Goal: Task Accomplishment & Management: Manage account settings

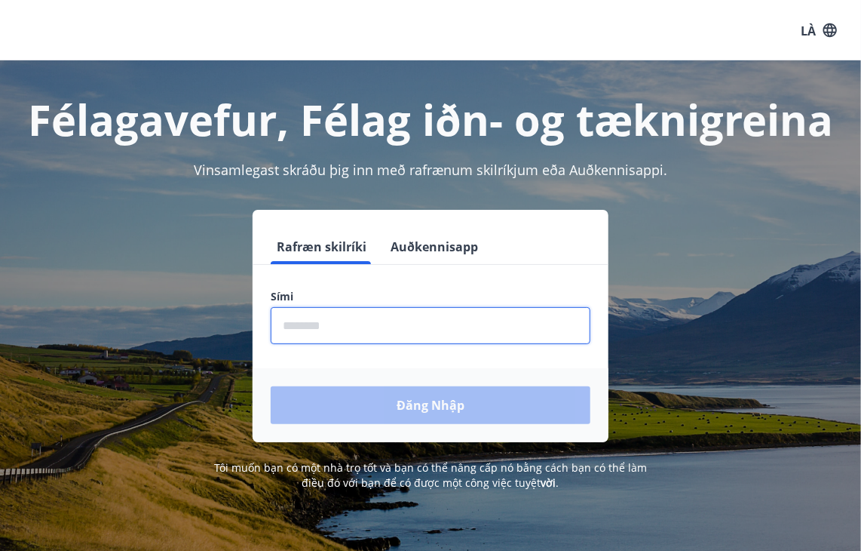
click at [406, 330] on input "phone" at bounding box center [431, 325] width 320 height 37
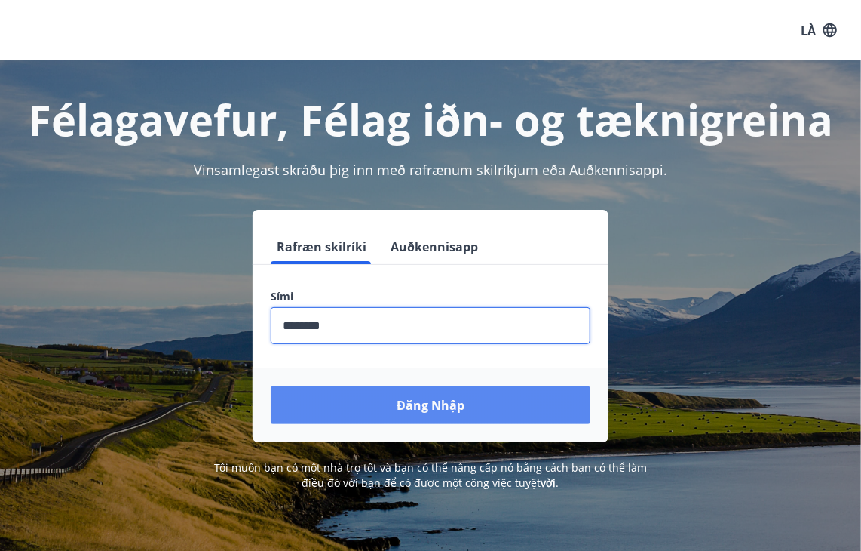
click at [422, 400] on font "Đăng nhập" at bounding box center [431, 406] width 68 height 17
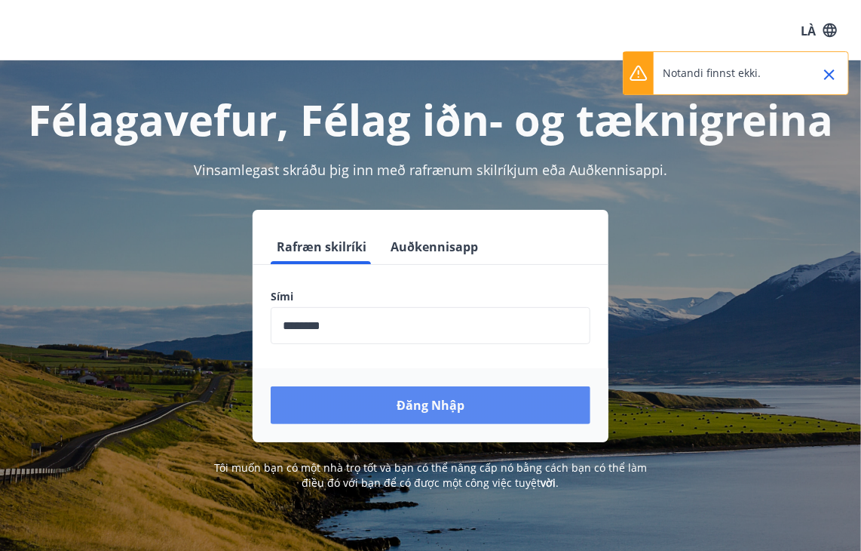
click at [474, 413] on button "Đăng nhập" at bounding box center [431, 405] width 320 height 38
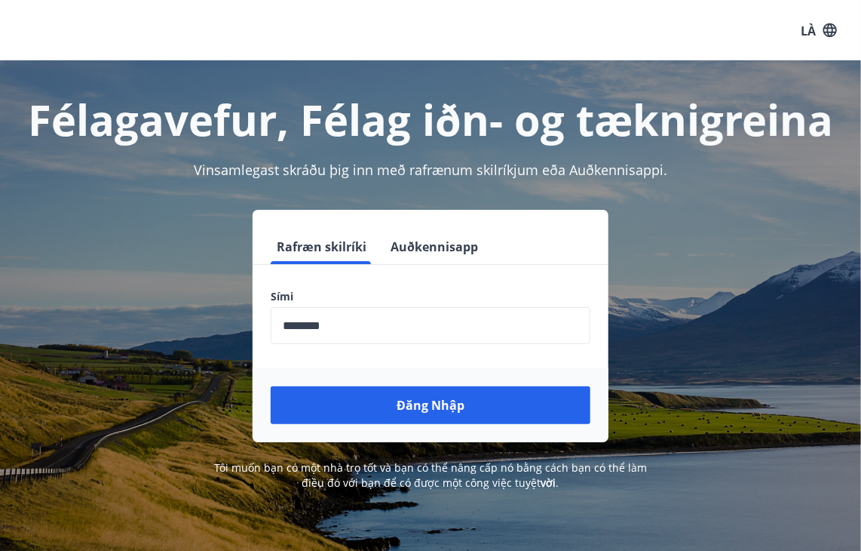
click at [359, 324] on input "phone" at bounding box center [431, 325] width 320 height 37
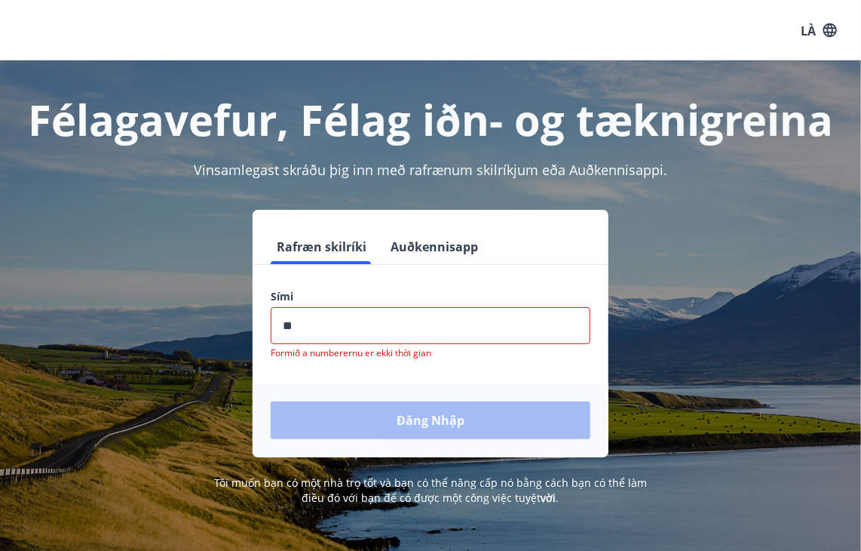
type input "*"
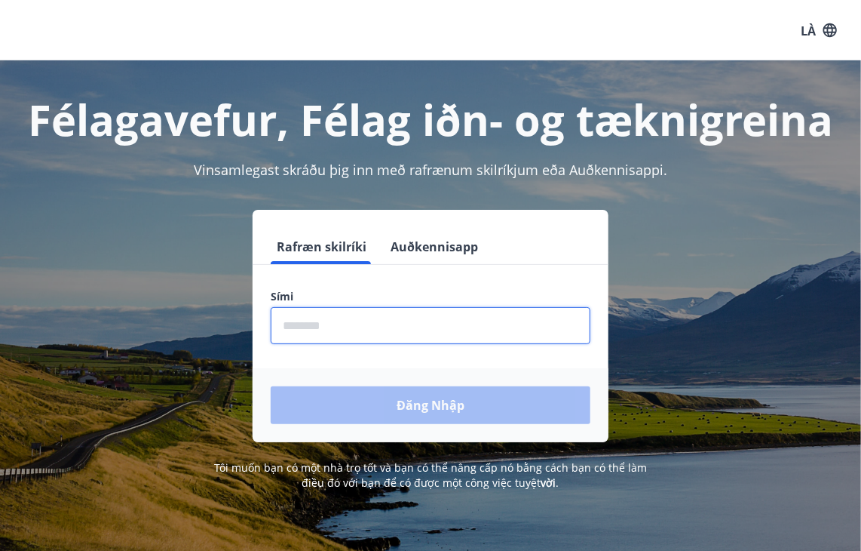
click at [410, 241] on font "Auðkennisapp" at bounding box center [435, 246] width 88 height 17
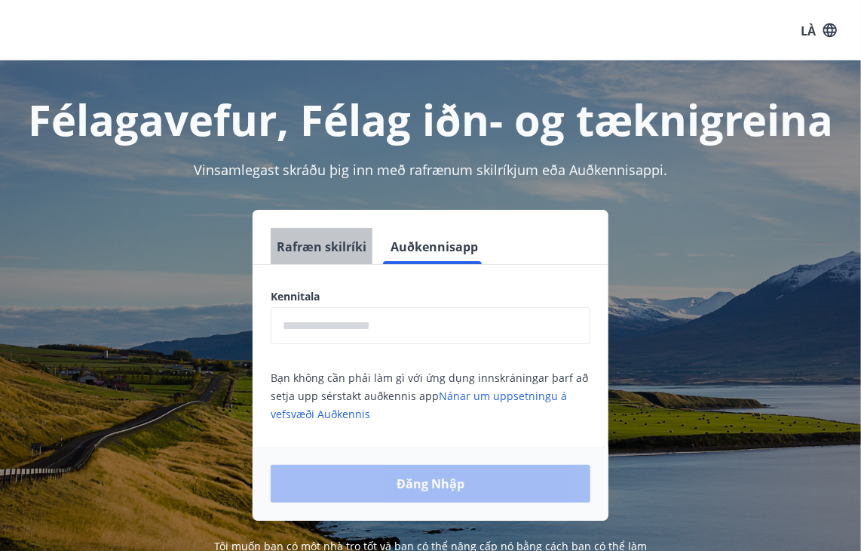
click at [318, 245] on font "Rafræn skilríki" at bounding box center [322, 246] width 90 height 17
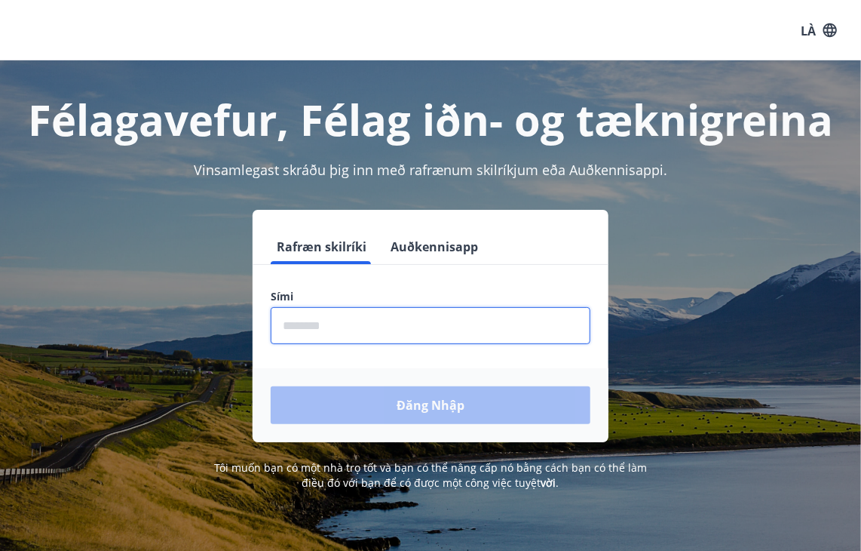
click at [322, 321] on input "phone" at bounding box center [431, 325] width 320 height 37
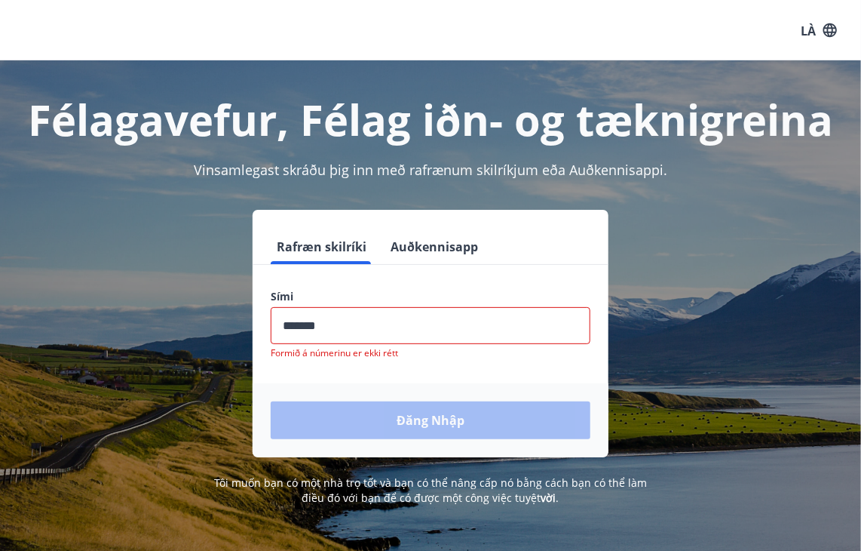
drag, startPoint x: 369, startPoint y: 329, endPoint x: 217, endPoint y: 299, distance: 154.4
click at [217, 299] on div "Rafræn skilríki Auðkennisapp Sími ​ Formið á númerinu er ekki rétt Đăng nhập" at bounding box center [430, 333] width 825 height 247
type input "*******"
click at [394, 349] on font "Formið a numberernu er ekki thời gian" at bounding box center [351, 352] width 161 height 13
click at [766, 86] on div "Félagavefur, Félag iðn- og tæknigreina" at bounding box center [430, 104] width 825 height 88
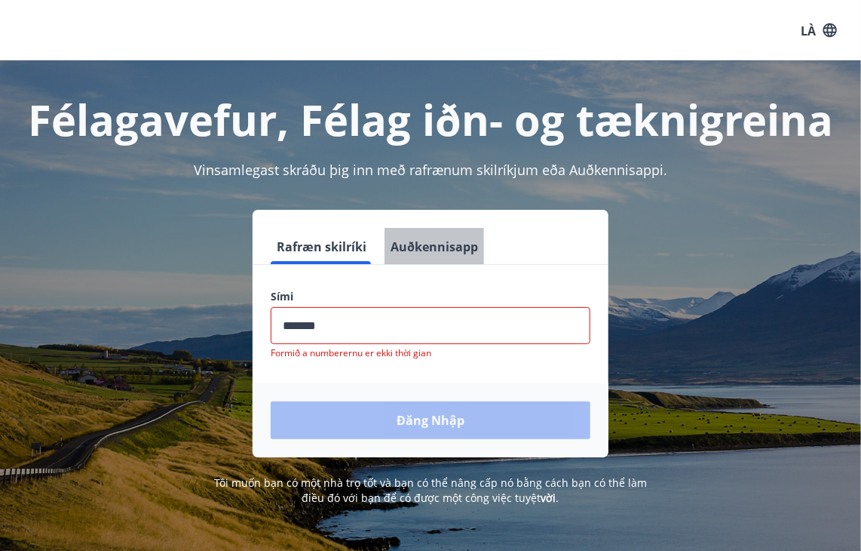
click at [436, 247] on font "Auðkennisapp" at bounding box center [435, 246] width 88 height 17
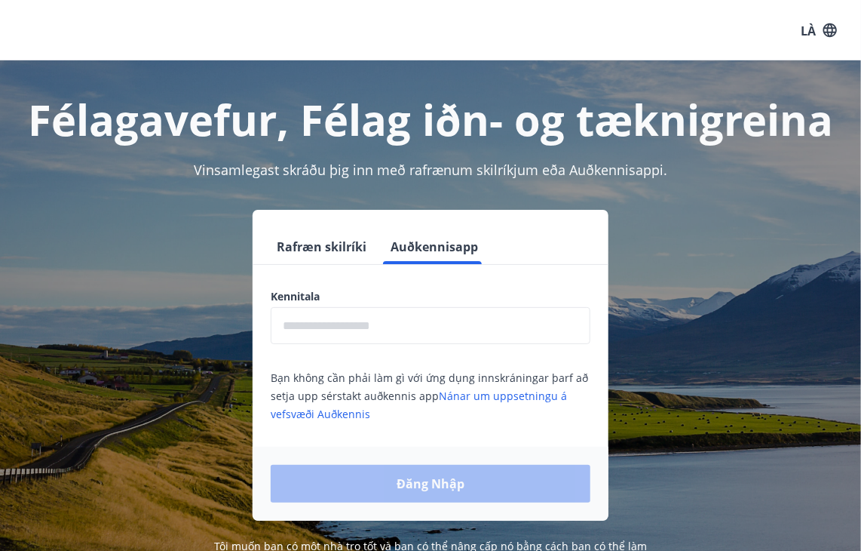
click at [365, 323] on input "text" at bounding box center [431, 325] width 320 height 37
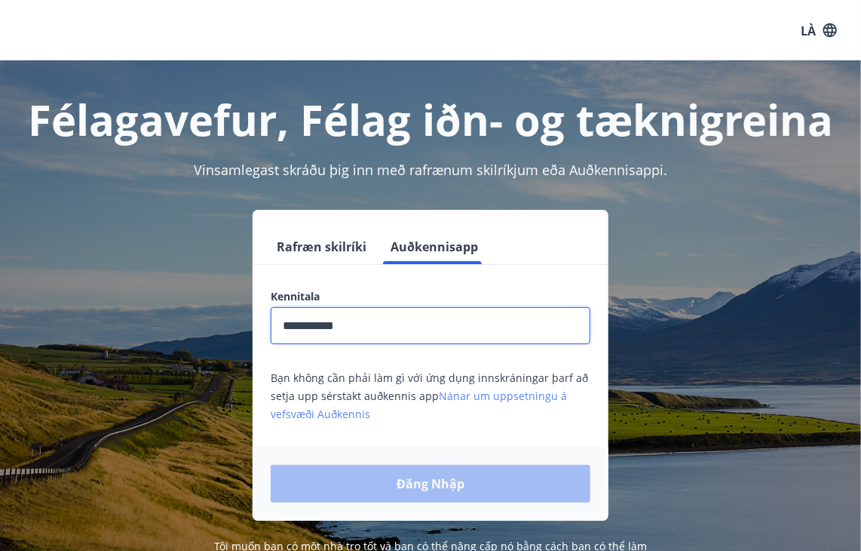
type input "**********"
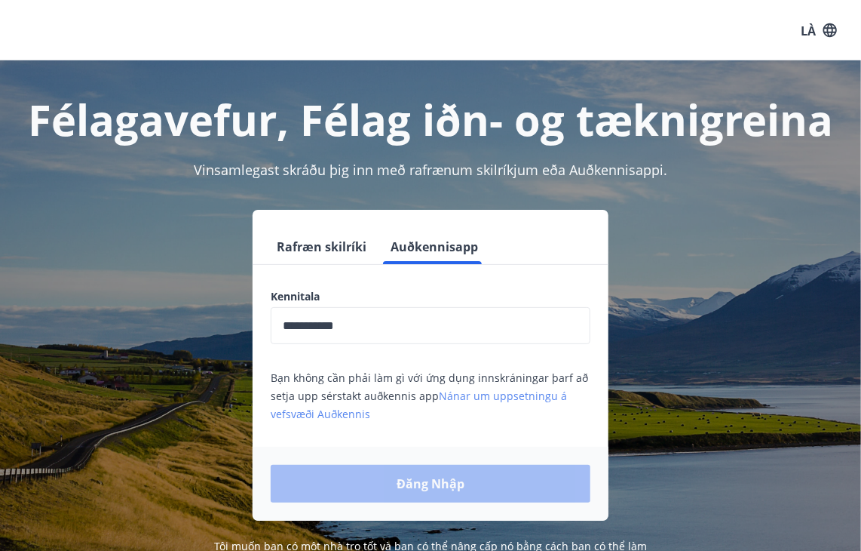
click at [462, 396] on font "Nánar um uppsetningu á vefsvæði Auðkennis" at bounding box center [419, 404] width 296 height 32
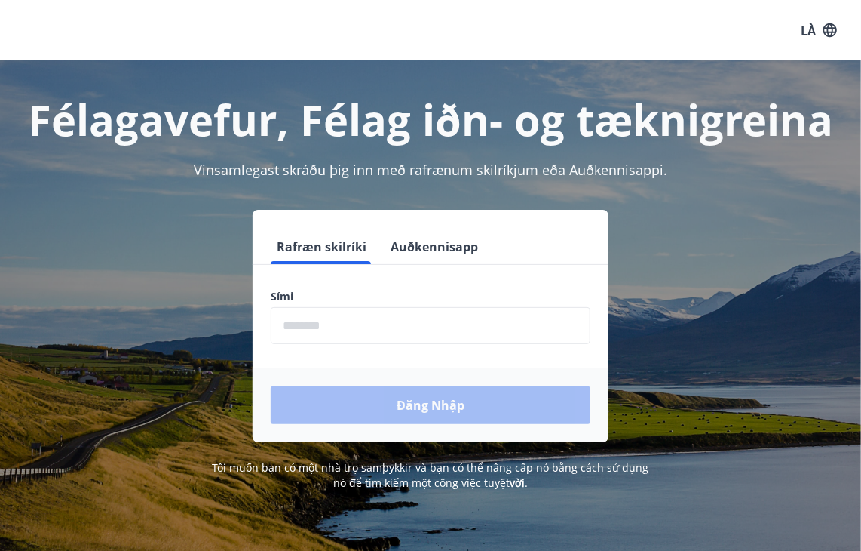
click at [365, 316] on input "phone" at bounding box center [431, 325] width 320 height 37
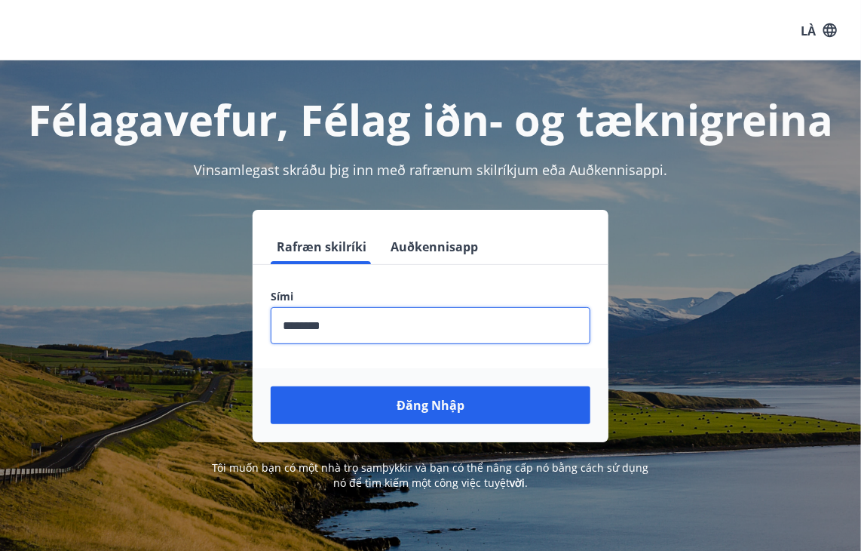
type input "********"
click at [522, 474] on p "Tôi muốn bạn có một nhà trọ samþykkir và bạn có thể nâng cấp nó bằng cách sử dụ…" at bounding box center [431, 475] width 450 height 30
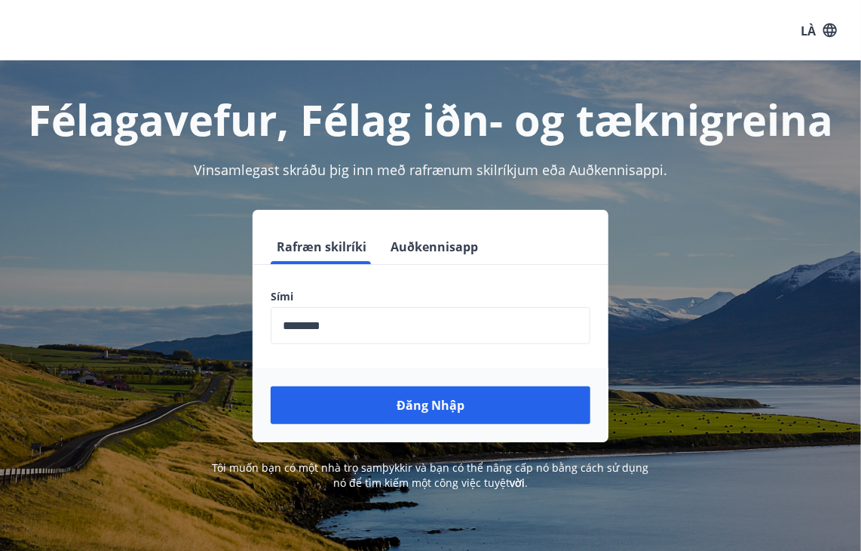
click at [447, 240] on font "Auðkennisapp" at bounding box center [435, 246] width 88 height 17
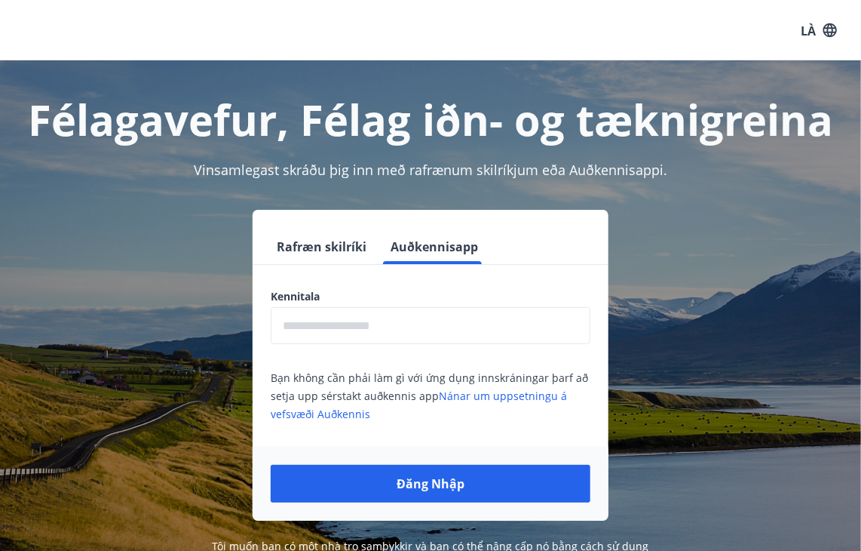
click at [585, 170] on font "Vinsamlegast skráðu þig inn með rafrænum skilríkjum eða Auðkennisappi." at bounding box center [431, 170] width 474 height 18
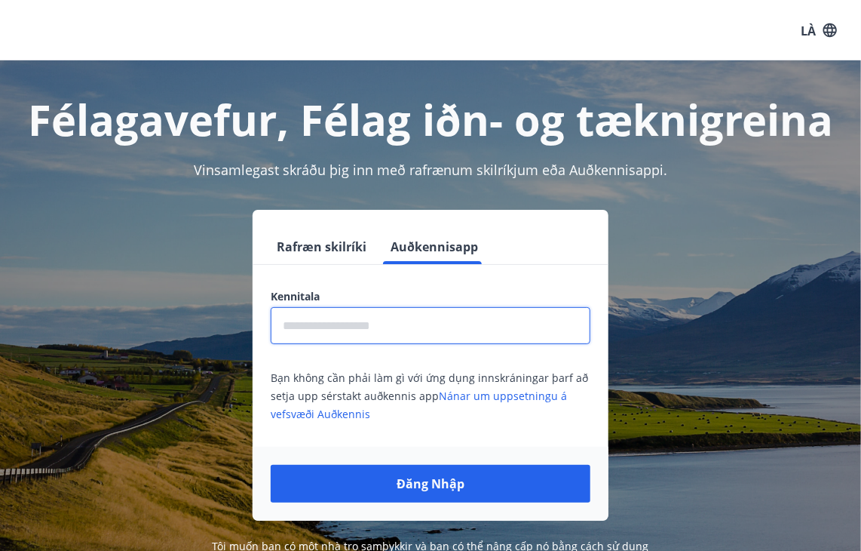
click at [417, 318] on input "text" at bounding box center [431, 325] width 320 height 37
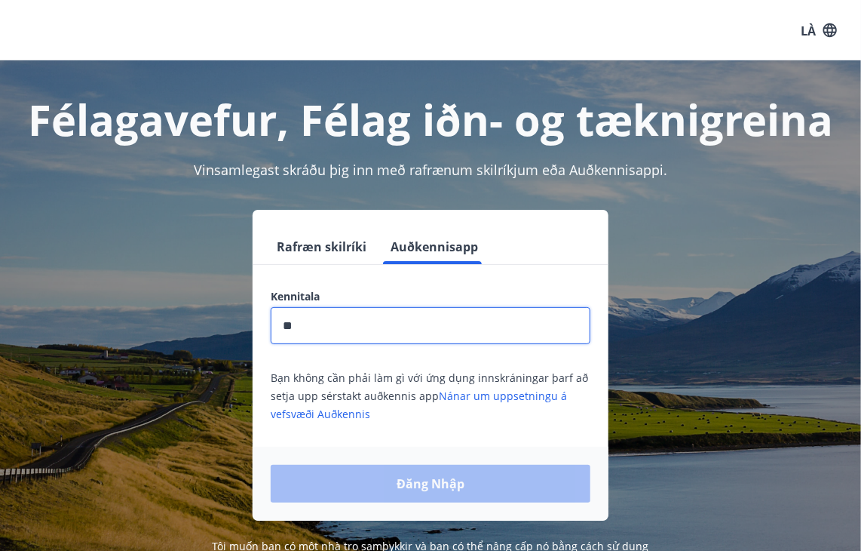
type input "*"
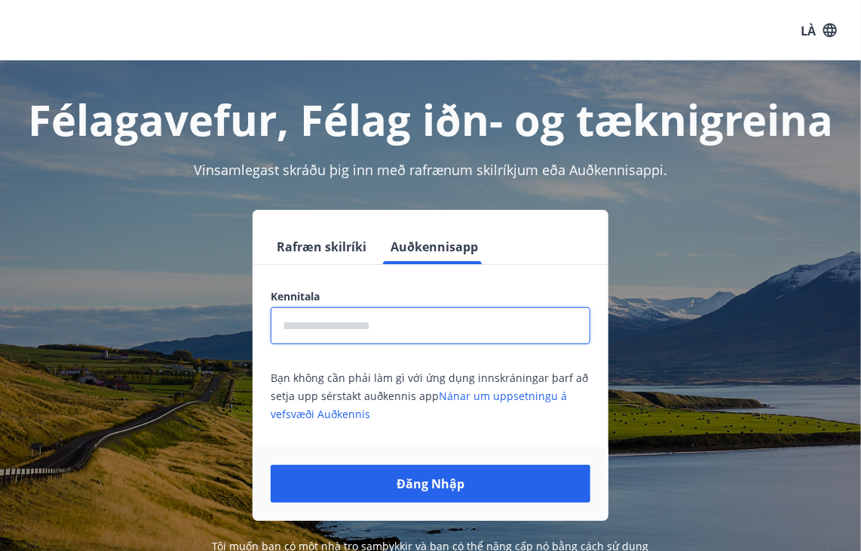
click at [613, 167] on font "Vinsamlegast skráðu þig inn með rafrænum skilríkjum eða Auðkennisappi." at bounding box center [431, 170] width 474 height 18
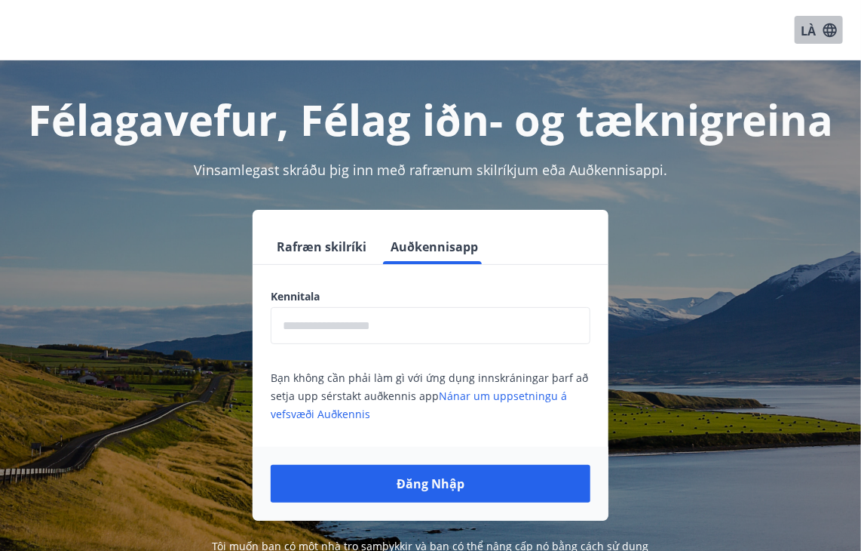
click at [833, 32] on icon "button" at bounding box center [831, 30] width 14 height 14
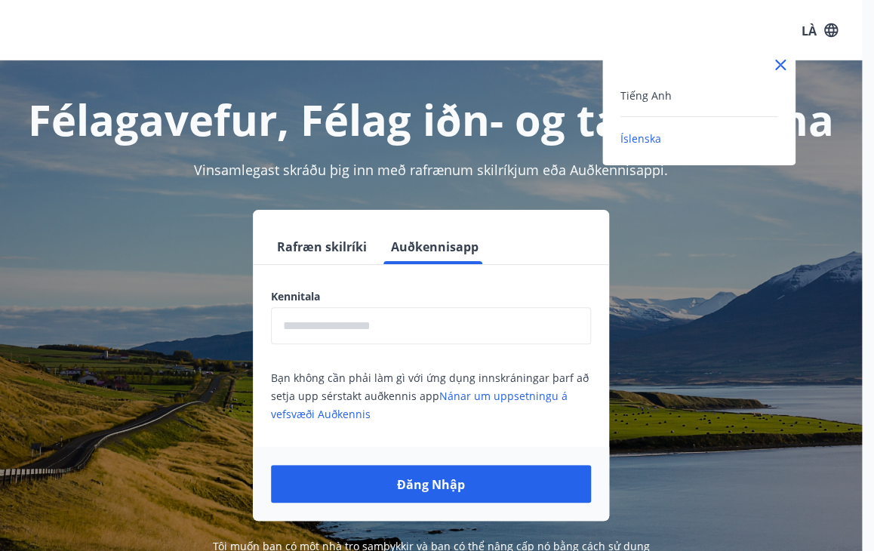
click at [680, 92] on div "Tiếng Anh" at bounding box center [698, 95] width 157 height 18
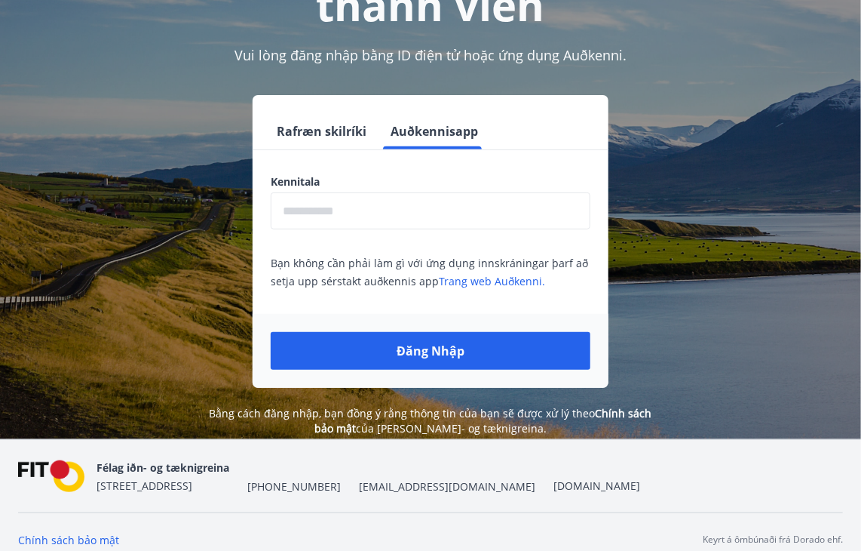
scroll to position [187, 0]
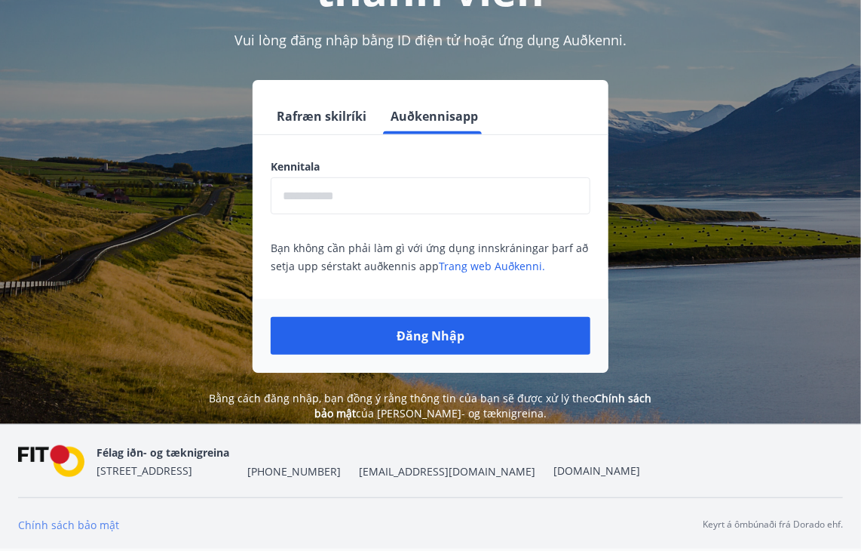
click at [91, 523] on font "Chính sách bảo mật" at bounding box center [68, 524] width 101 height 14
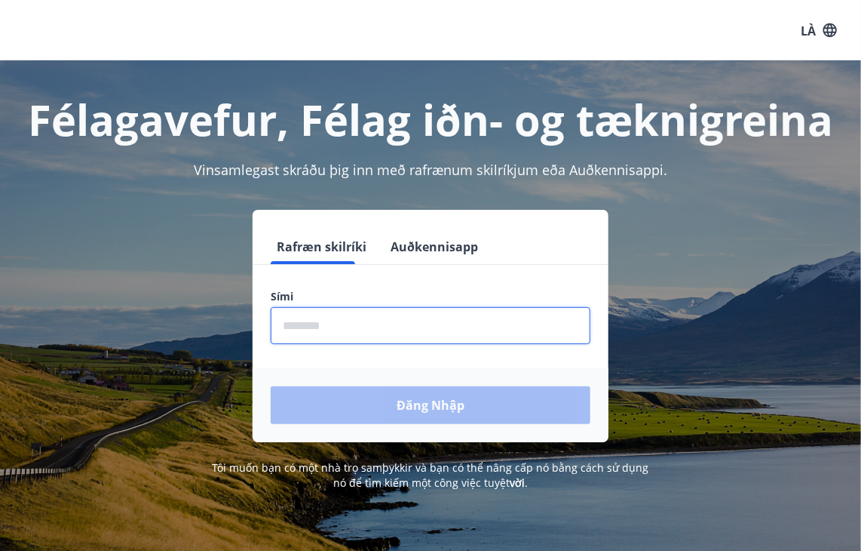
click at [422, 336] on input "phone" at bounding box center [431, 325] width 320 height 37
click at [369, 324] on input "phone" at bounding box center [431, 325] width 320 height 37
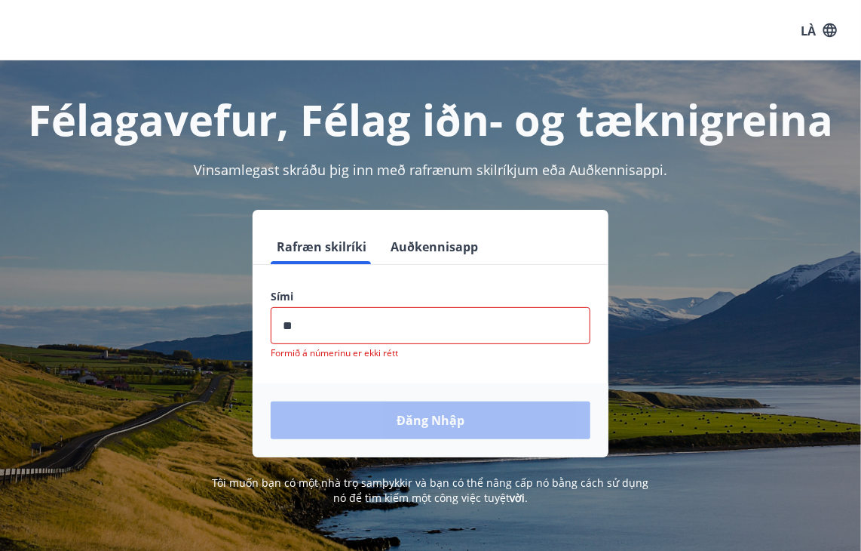
type input "*"
type input "********"
